Goal: Find specific page/section: Find specific page/section

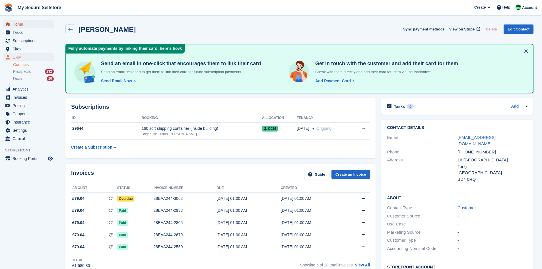
click at [19, 25] on span "Home" at bounding box center [30, 24] width 34 height 8
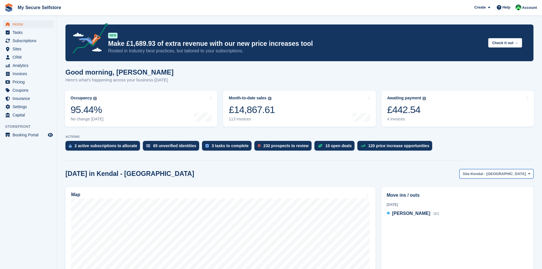
click at [530, 174] on icon at bounding box center [529, 174] width 2 height 4
click at [497, 200] on link "Brighouse - Birds [PERSON_NAME]" at bounding box center [493, 197] width 76 height 10
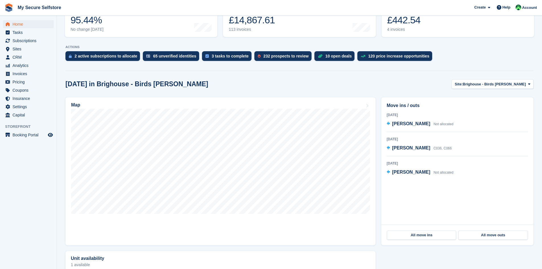
scroll to position [114, 0]
